Goal: Check status: Check status

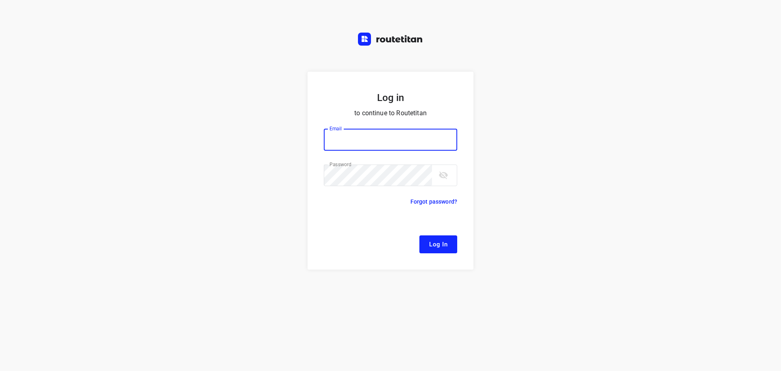
type input "[EMAIL_ADDRESS][DOMAIN_NAME]"
click at [432, 237] on button "Log In" at bounding box center [438, 244] width 38 height 18
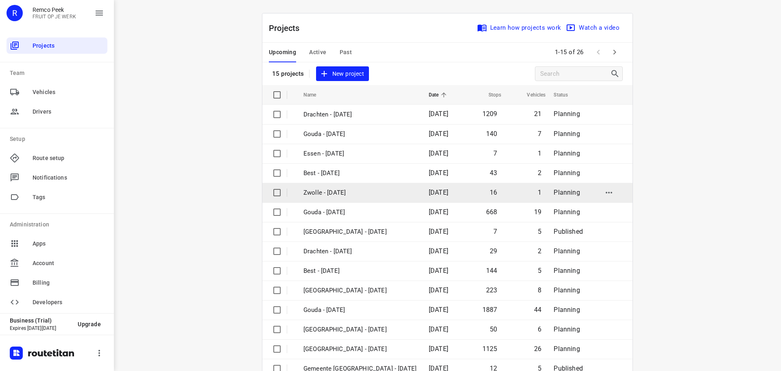
scroll to position [41, 0]
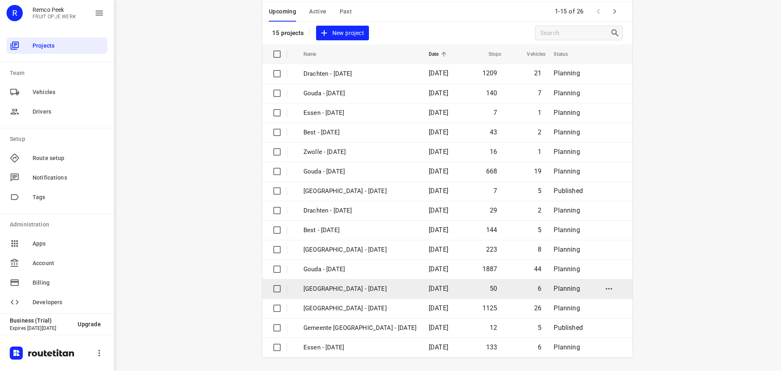
click at [331, 286] on p "[GEOGRAPHIC_DATA] - [DATE]" at bounding box center [359, 288] width 113 height 9
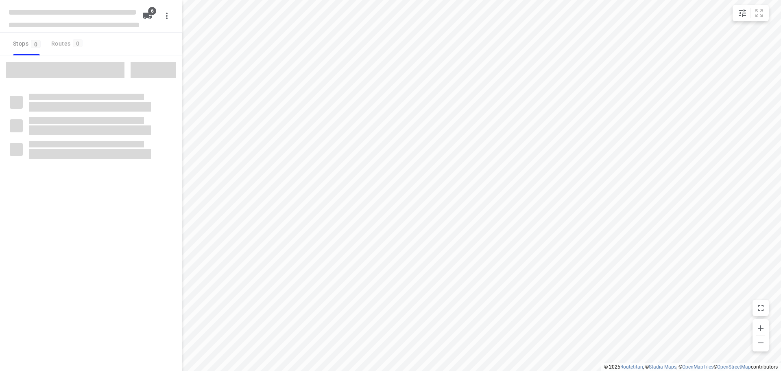
checkbox input "true"
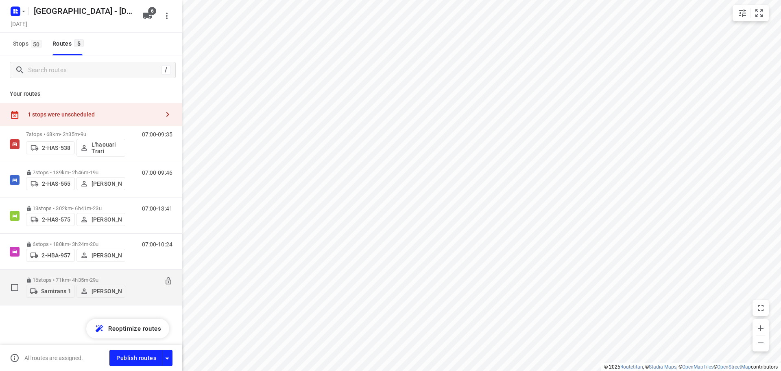
click at [59, 277] on p "16 stops • 71km • 4h35m • 29u" at bounding box center [75, 280] width 99 height 6
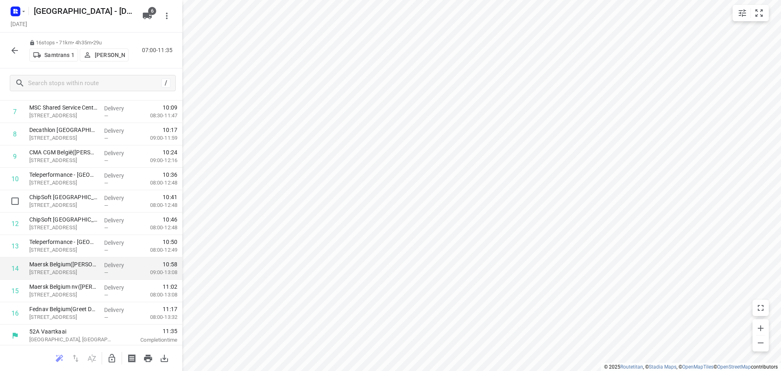
scroll to position [197, 0]
click at [13, 50] on icon "button" at bounding box center [15, 51] width 10 height 10
